Goal: Information Seeking & Learning: Find specific fact

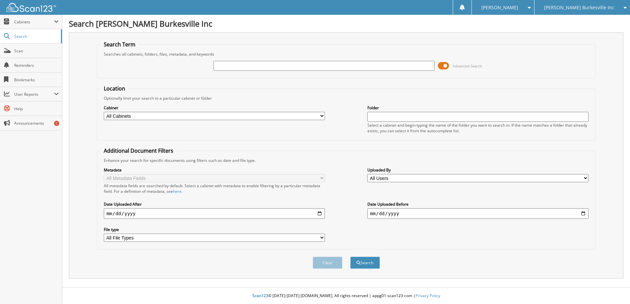
click at [320, 70] on input "text" at bounding box center [324, 66] width 221 height 10
type input "jb049586"
click at [350, 257] on button "Search" at bounding box center [365, 263] width 30 height 12
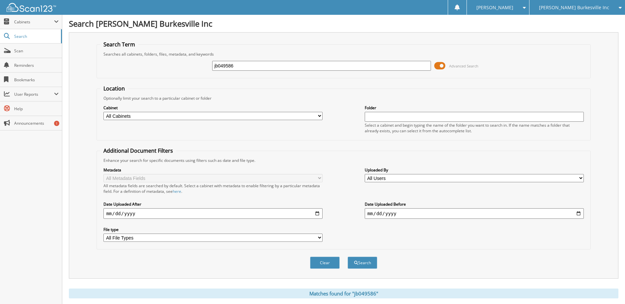
scroll to position [165, 0]
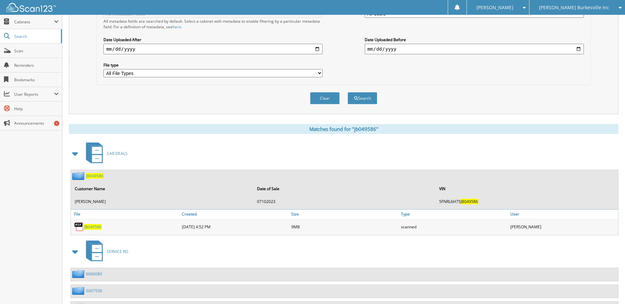
click at [96, 176] on span "JB049586" at bounding box center [94, 176] width 17 height 6
